Goal: Information Seeking & Learning: Learn about a topic

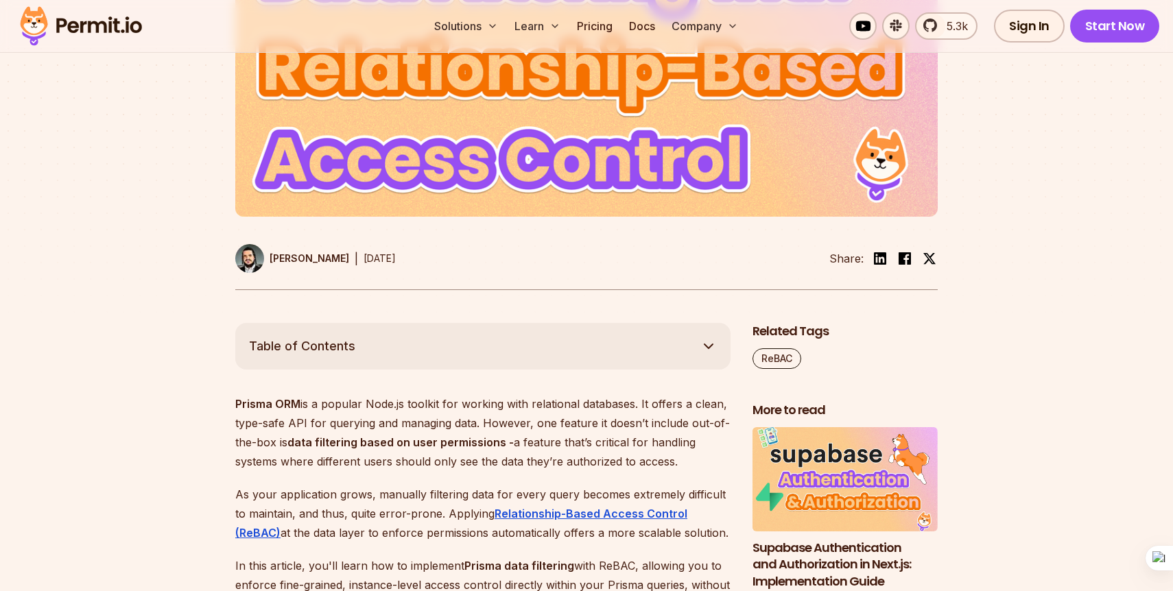
scroll to position [475, 0]
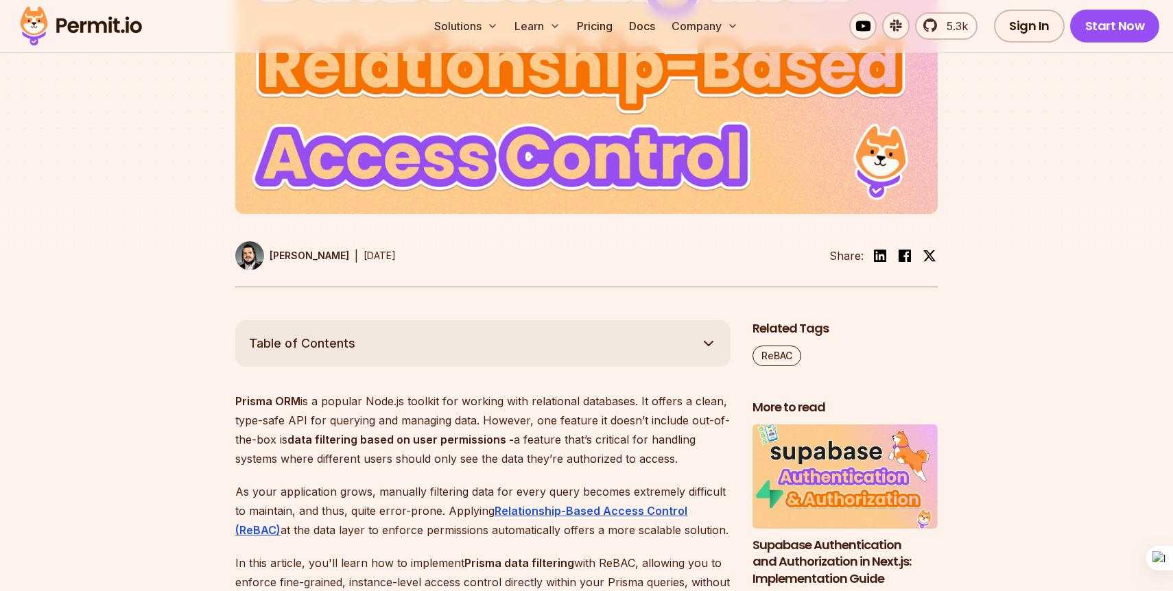
click at [464, 440] on strong "data filtering based on user permissions -" at bounding box center [400, 440] width 226 height 14
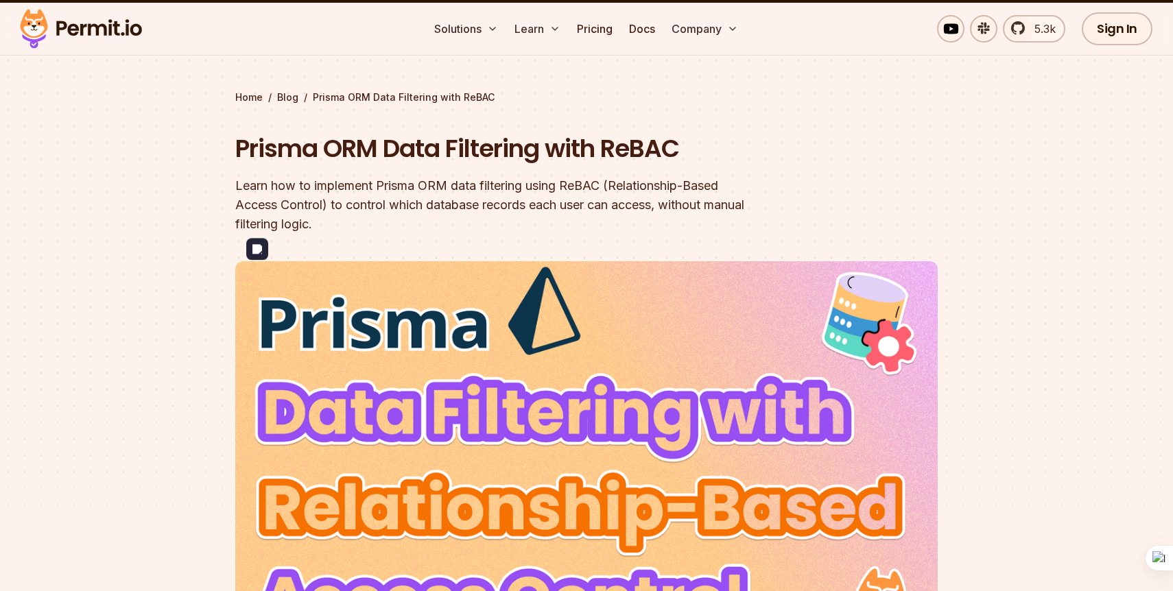
scroll to position [95, 0]
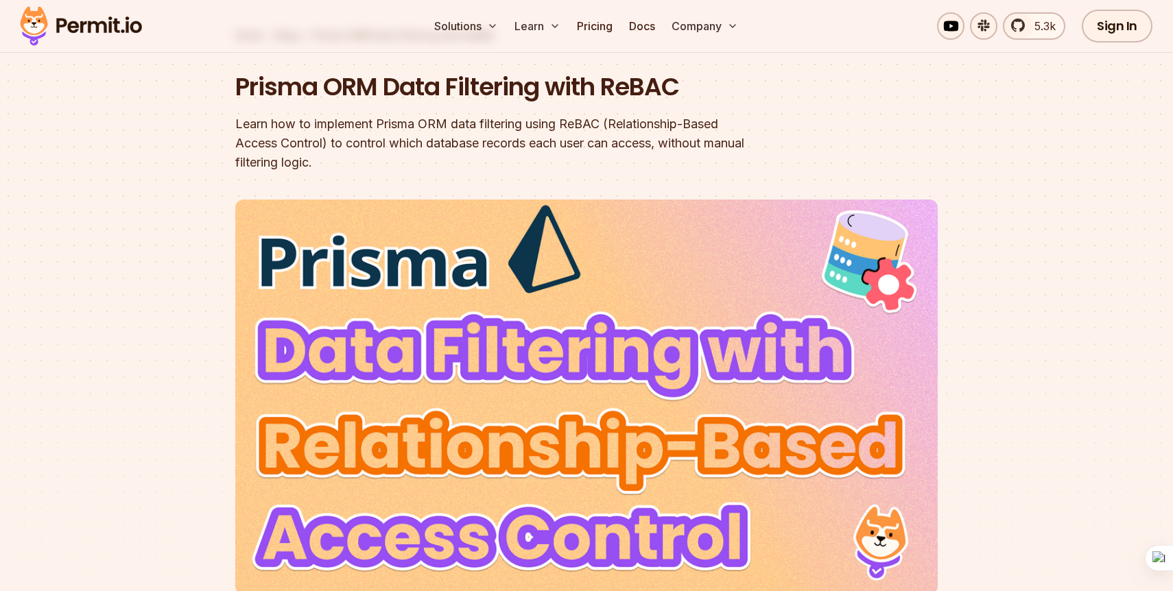
click at [592, 145] on div "Learn how to implement Prisma ORM data filtering using ReBAC (Relationship-Base…" at bounding box center [498, 144] width 527 height 58
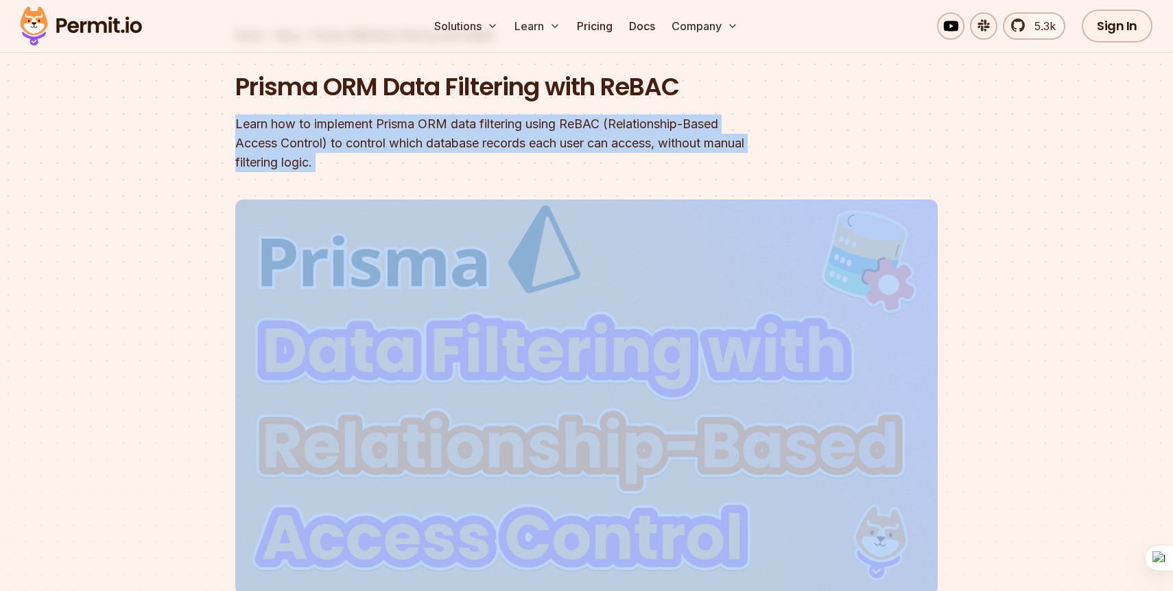
click at [592, 145] on div "Learn how to implement Prisma ORM data filtering using ReBAC (Relationship-Base…" at bounding box center [498, 144] width 527 height 58
click at [521, 146] on div "Learn how to implement Prisma ORM data filtering using ReBAC (Relationship-Base…" at bounding box center [498, 144] width 527 height 58
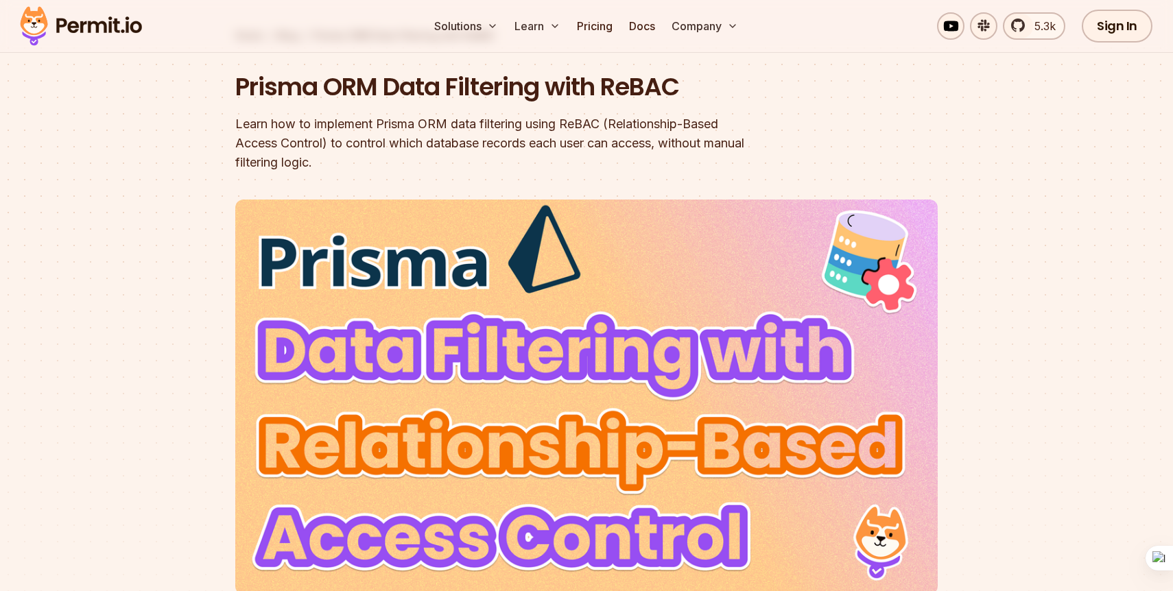
click at [607, 151] on div "Learn how to implement Prisma ORM data filtering using ReBAC (Relationship-Base…" at bounding box center [498, 144] width 527 height 58
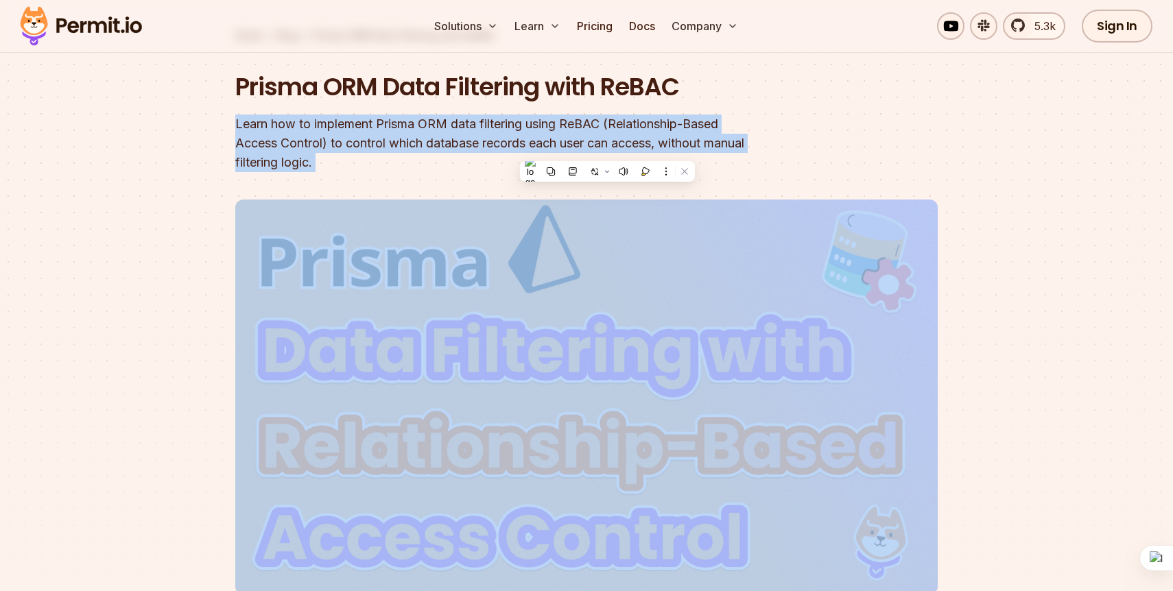
click at [607, 151] on div "Learn how to implement Prisma ORM data filtering using ReBAC (Relationship-Base…" at bounding box center [498, 144] width 527 height 58
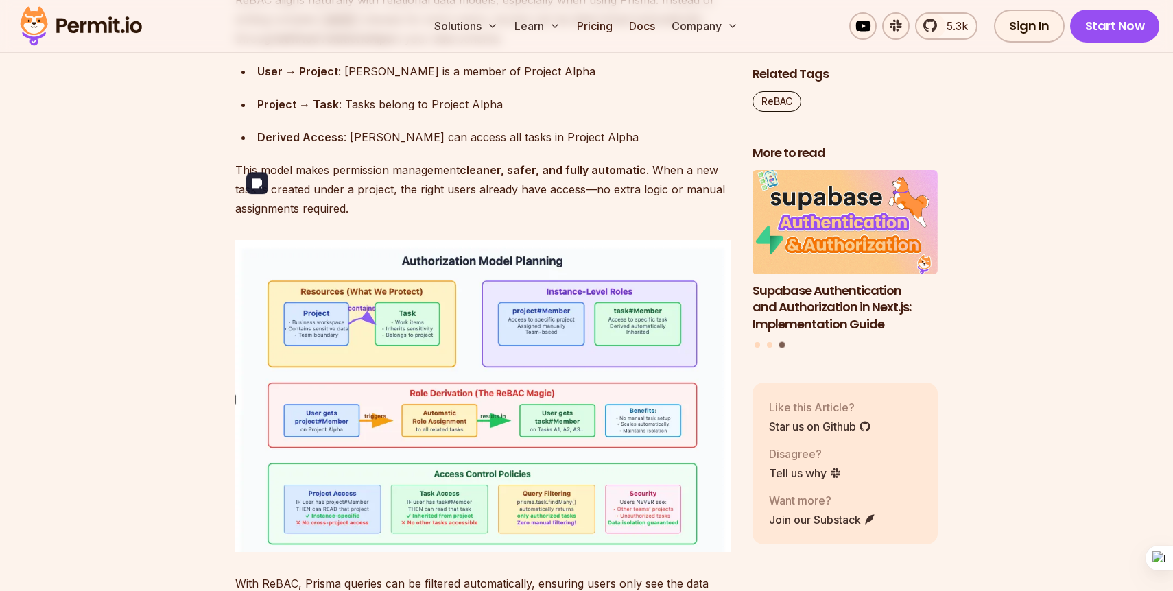
scroll to position [2570, 0]
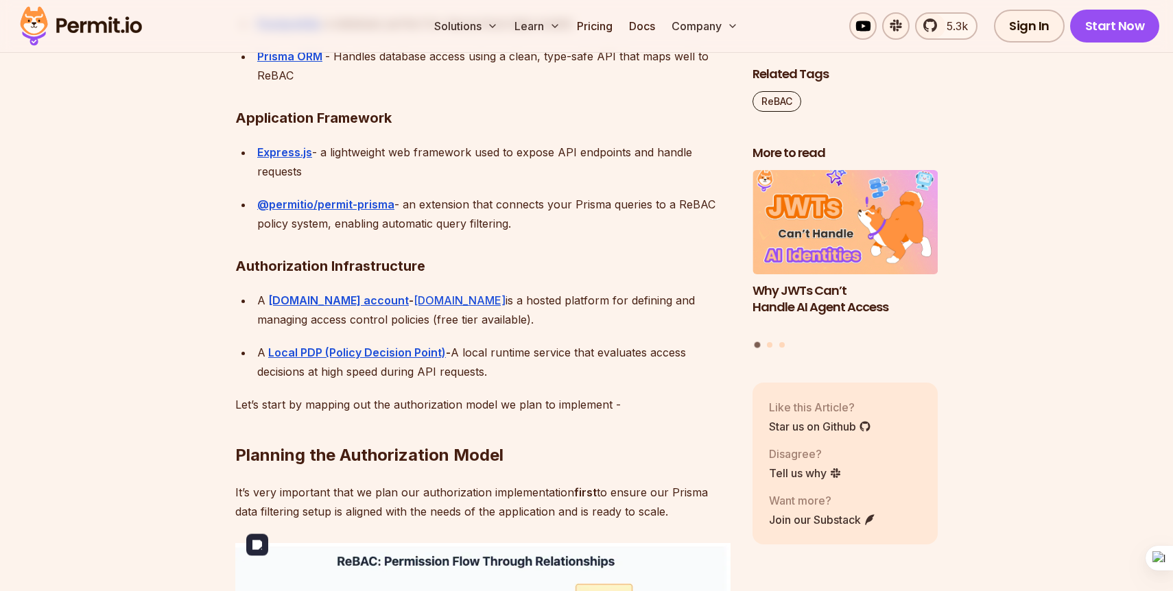
scroll to position [3293, 0]
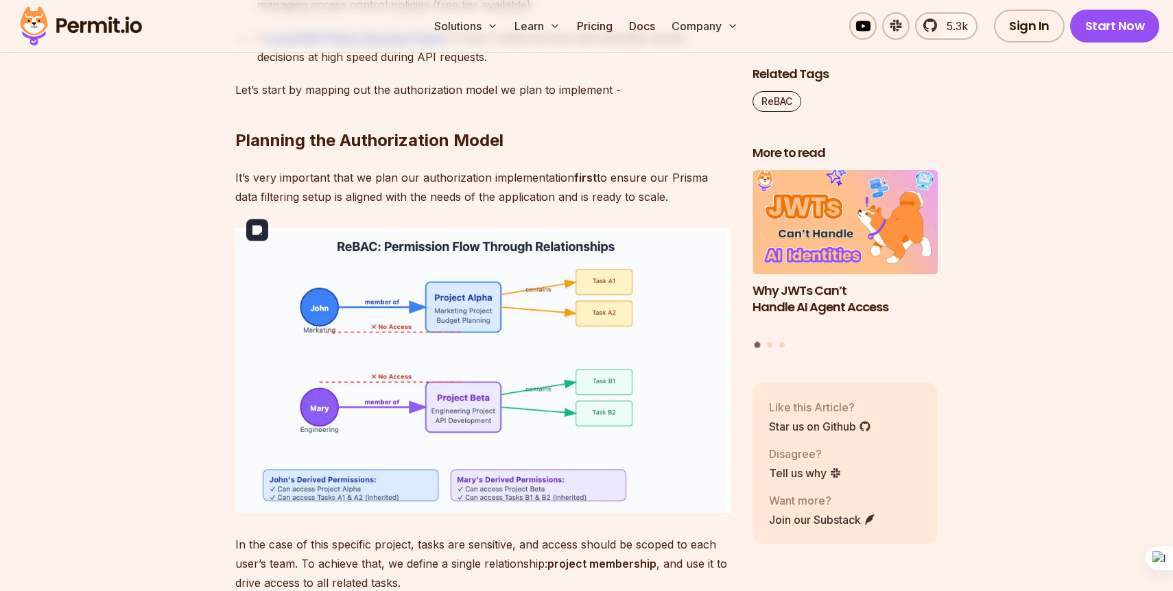
scroll to position [3635, 0]
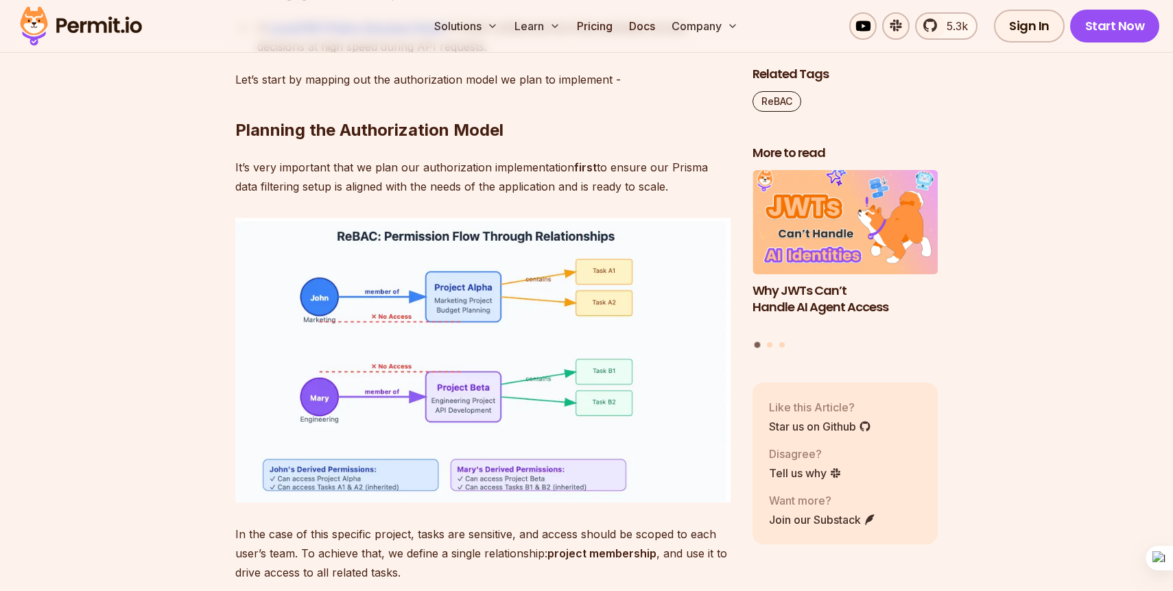
click at [404, 525] on p "In the case of this specific project, tasks are sensitive, and access should be…" at bounding box center [482, 554] width 495 height 58
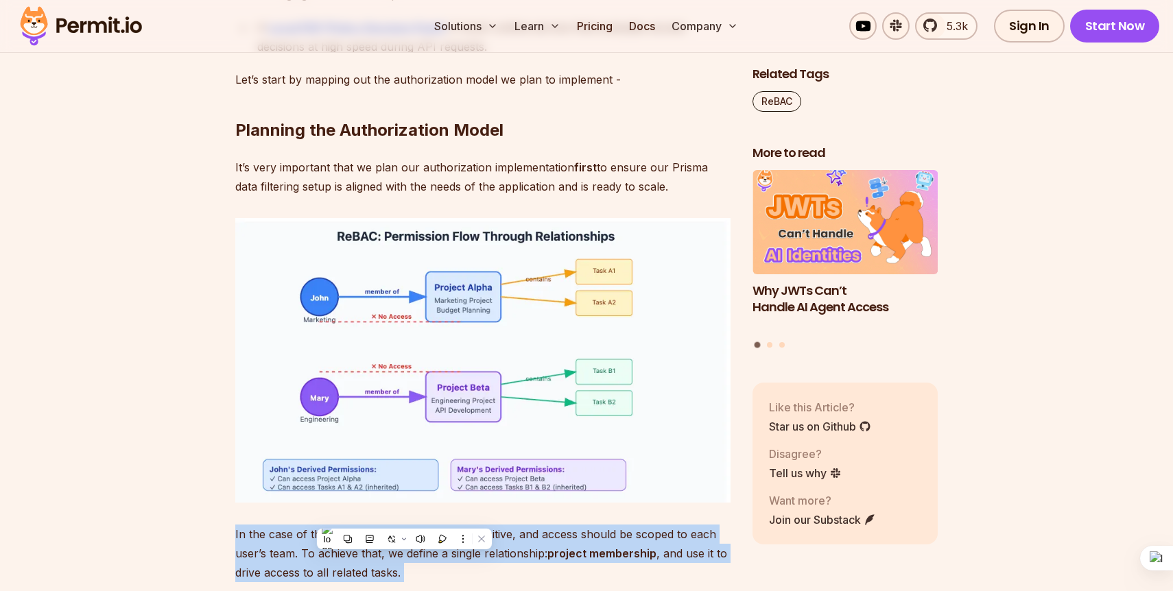
click at [404, 525] on p "In the case of this specific project, tasks are sensitive, and access should be…" at bounding box center [482, 554] width 495 height 58
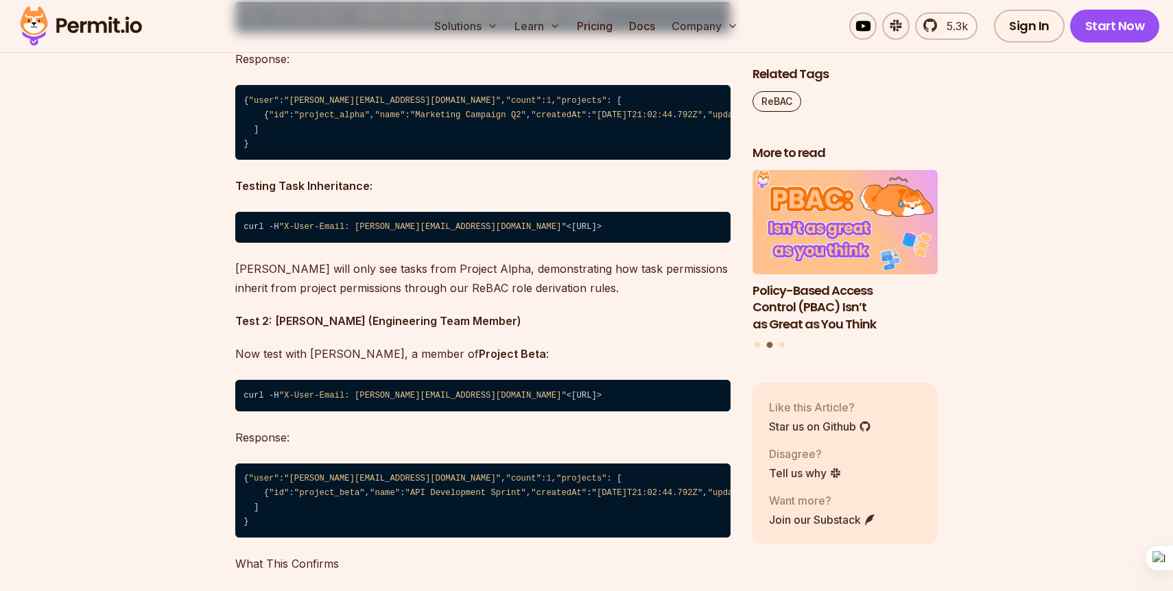
scroll to position [9924, 0]
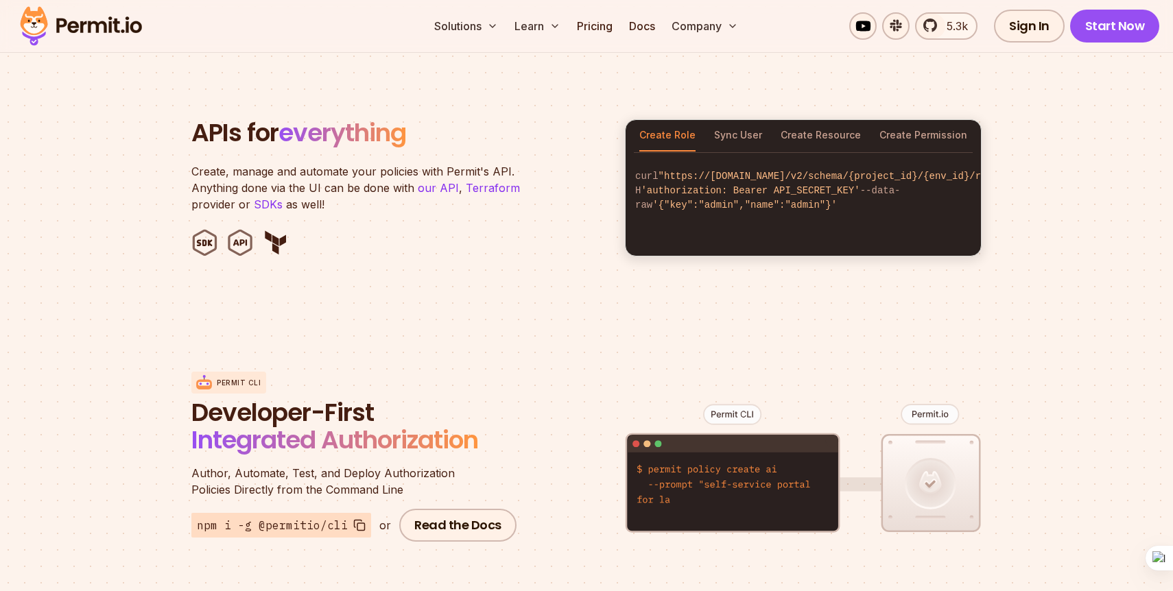
scroll to position [1414, 0]
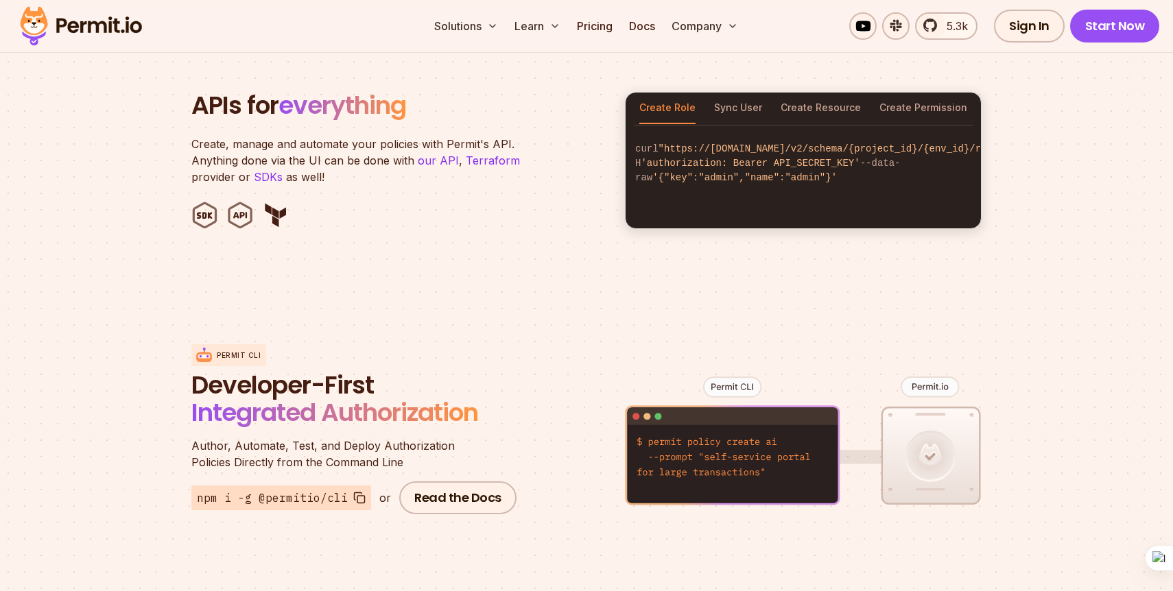
click at [496, 295] on div "Permit CLI Developer-First Integrated Authorization Author, Automate, Test, and…" at bounding box center [586, 429] width 790 height 269
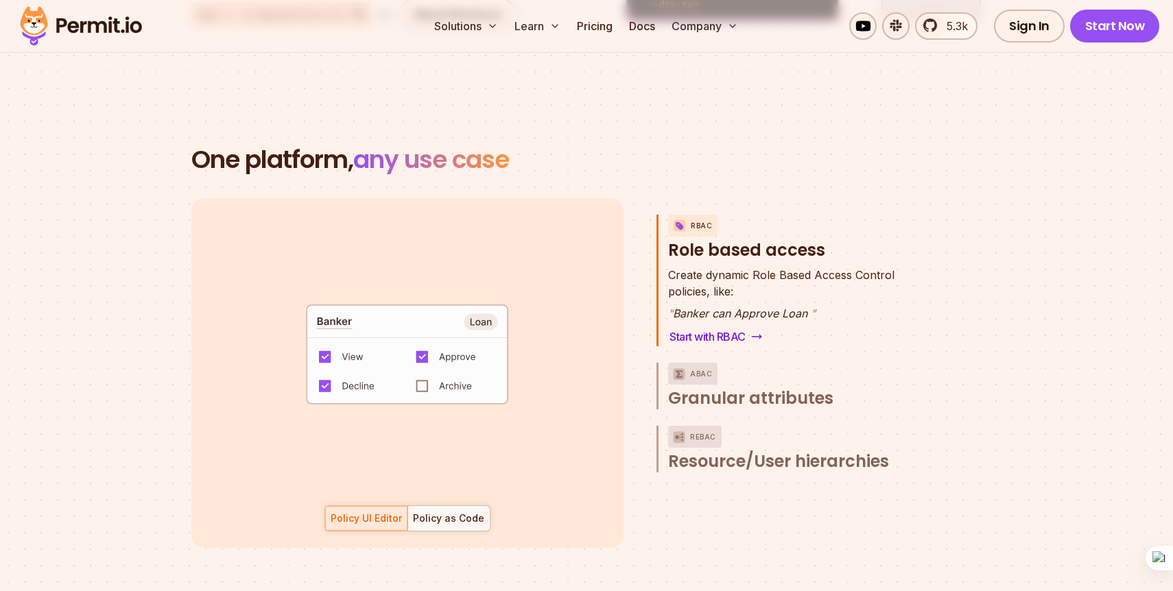
scroll to position [1891, 0]
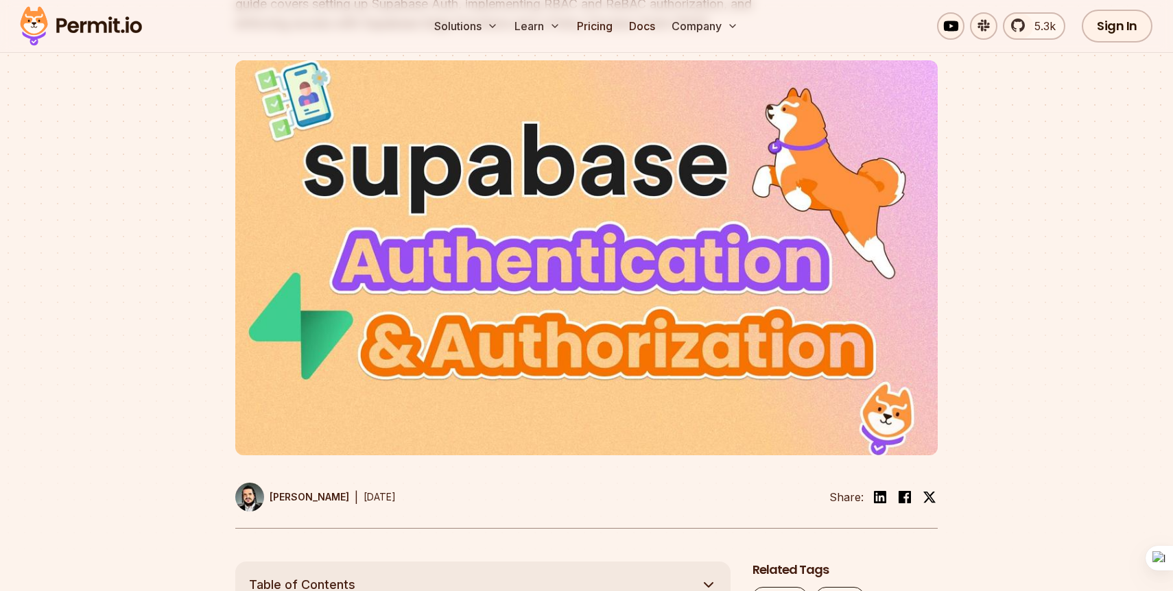
scroll to position [549, 0]
